Goal: Navigation & Orientation: Find specific page/section

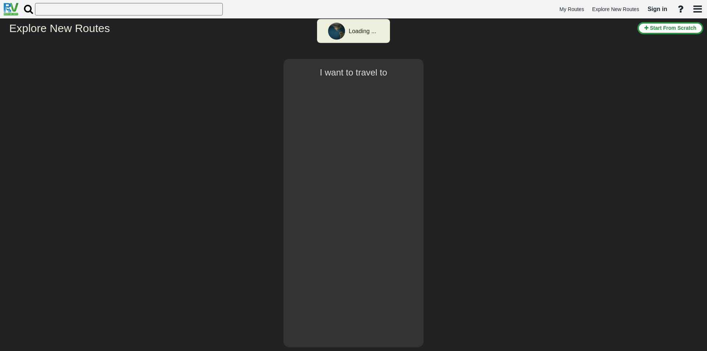
select select "number:1"
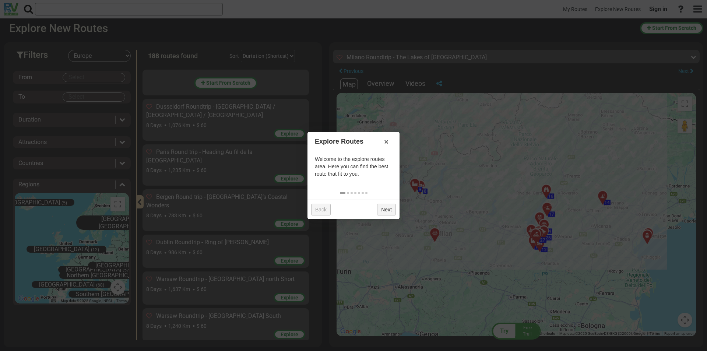
scroll to position [5513, 0]
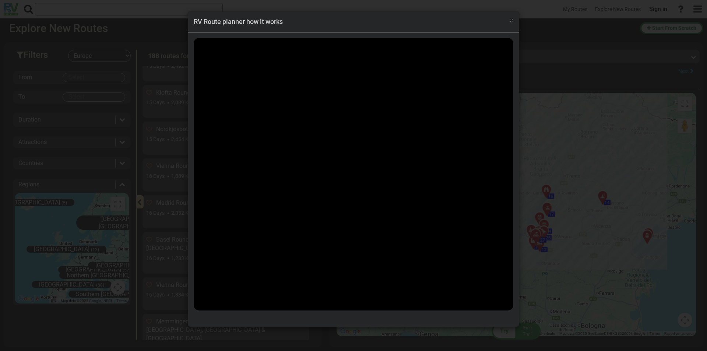
click at [510, 21] on span "×" at bounding box center [511, 19] width 4 height 9
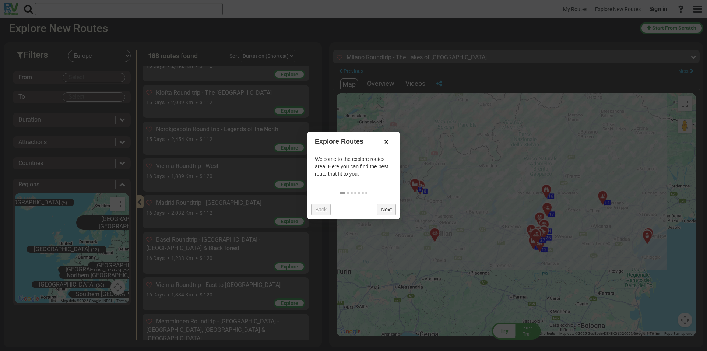
click at [386, 142] on link "×" at bounding box center [386, 142] width 12 height 13
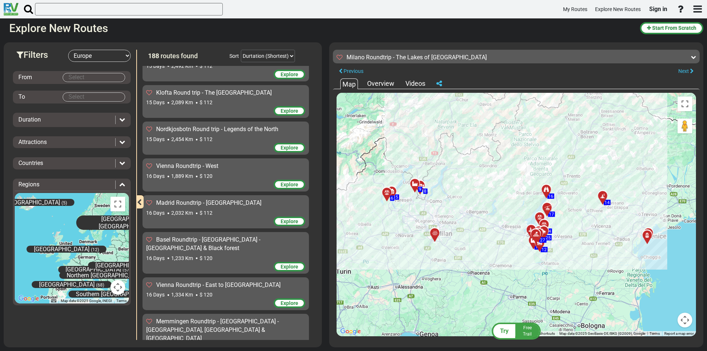
click at [415, 187] on div at bounding box center [417, 186] width 12 height 11
click at [401, 122] on span "Chocolat Alprose" at bounding box center [421, 124] width 40 height 6
click at [548, 207] on div at bounding box center [549, 210] width 12 height 11
click at [537, 228] on div at bounding box center [534, 232] width 12 height 11
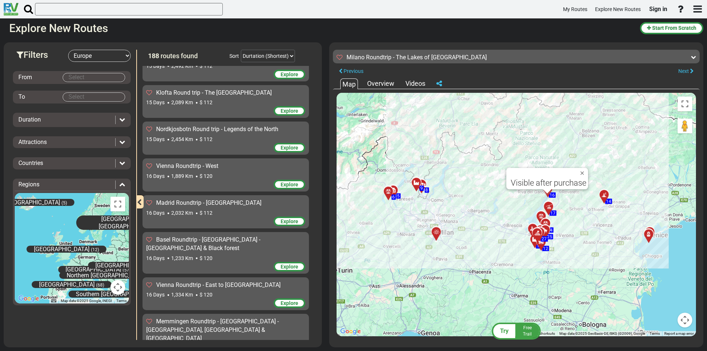
click at [537, 230] on div at bounding box center [537, 232] width 13 height 13
click at [653, 236] on div at bounding box center [651, 237] width 12 height 11
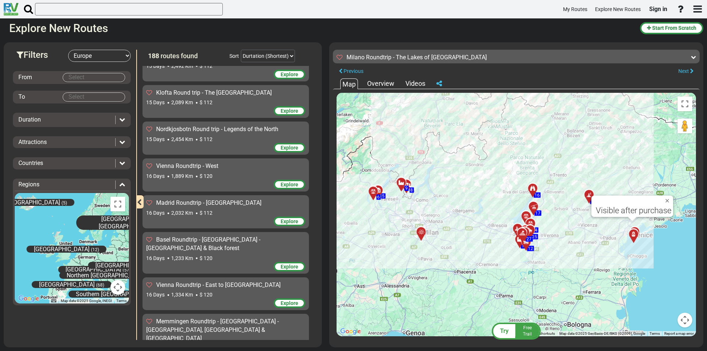
click at [529, 245] on div at bounding box center [528, 244] width 12 height 11
click at [536, 191] on div at bounding box center [535, 191] width 12 height 11
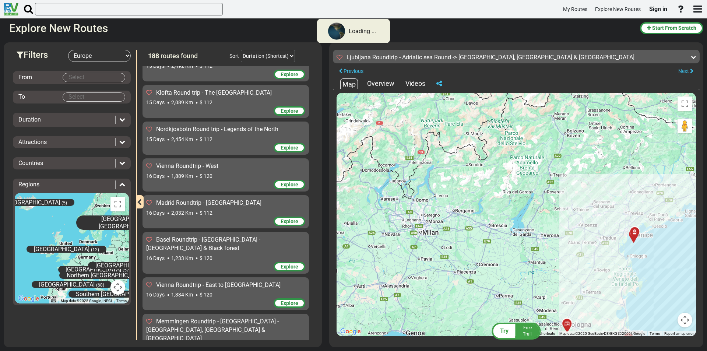
scroll to position [5512, 0]
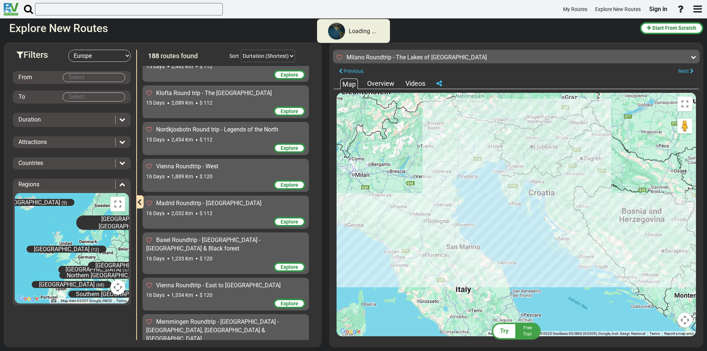
scroll to position [5513, 0]
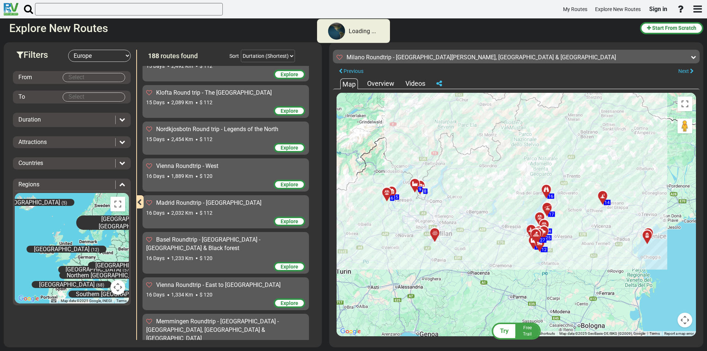
scroll to position [5512, 0]
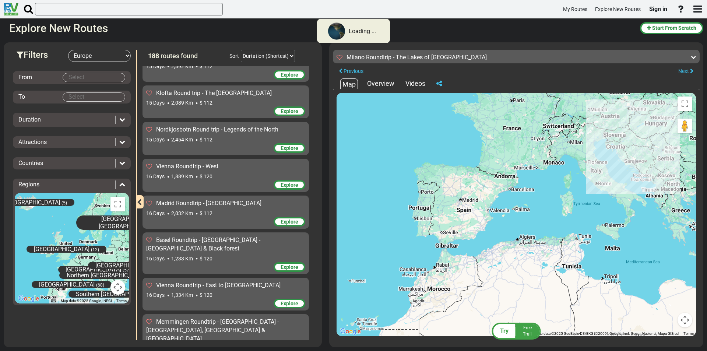
scroll to position [5513, 0]
